Goal: Task Accomplishment & Management: Manage account settings

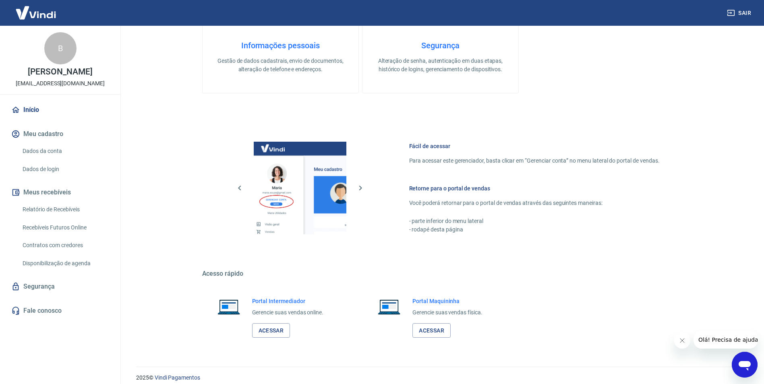
scroll to position [327, 0]
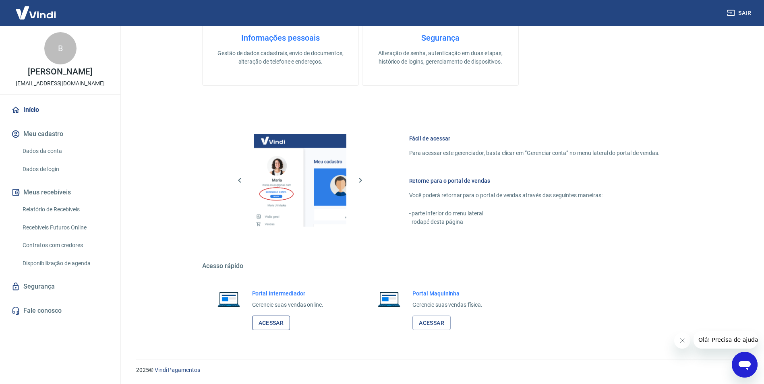
click at [278, 324] on link "Acessar" at bounding box center [271, 323] width 38 height 15
